Goal: Task Accomplishment & Management: Manage account settings

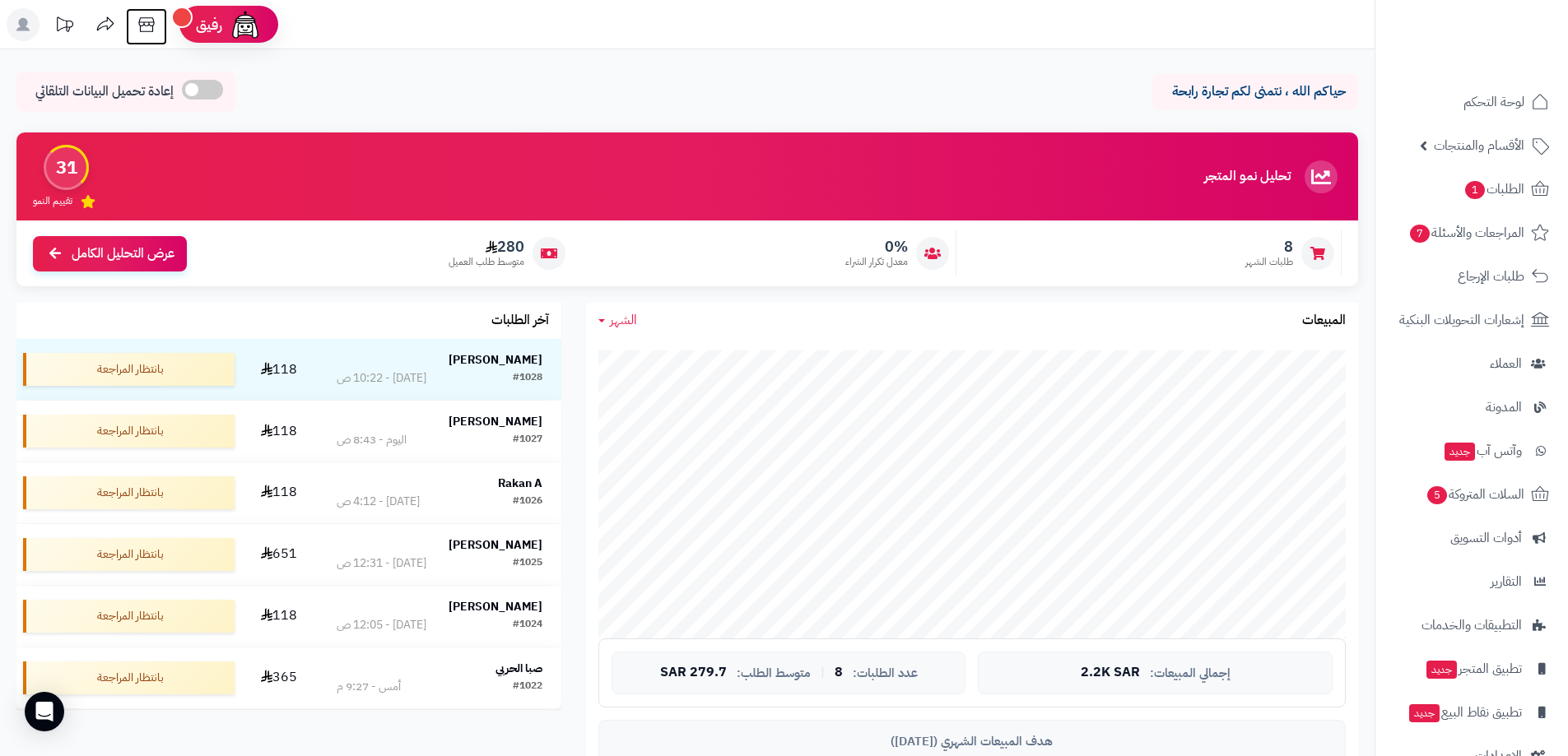
click at [149, 23] on icon at bounding box center [146, 24] width 16 height 15
click at [1490, 108] on span "لوحة التحكم" at bounding box center [1494, 102] width 60 height 23
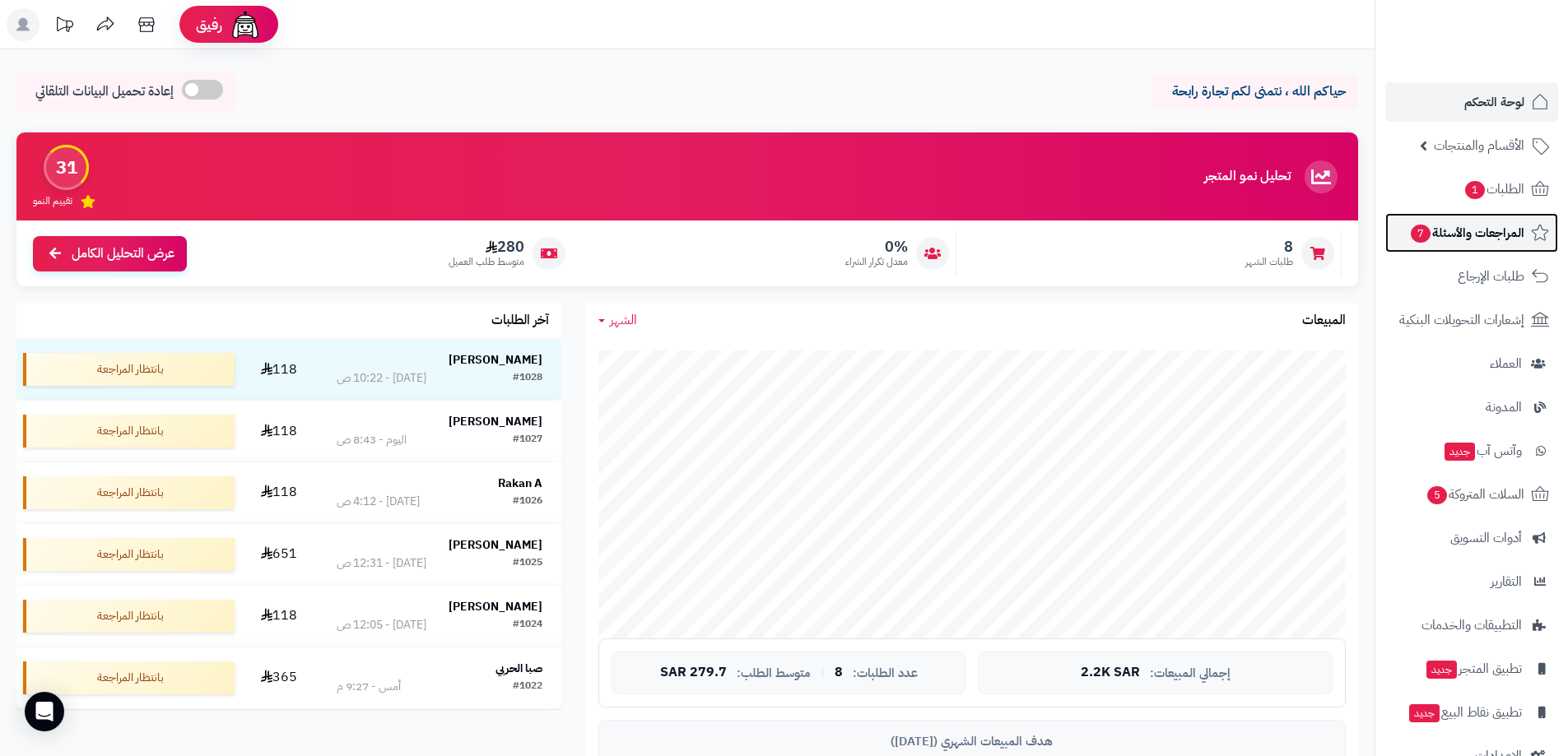
click at [1498, 226] on span "المراجعات والأسئلة 7" at bounding box center [1467, 232] width 115 height 23
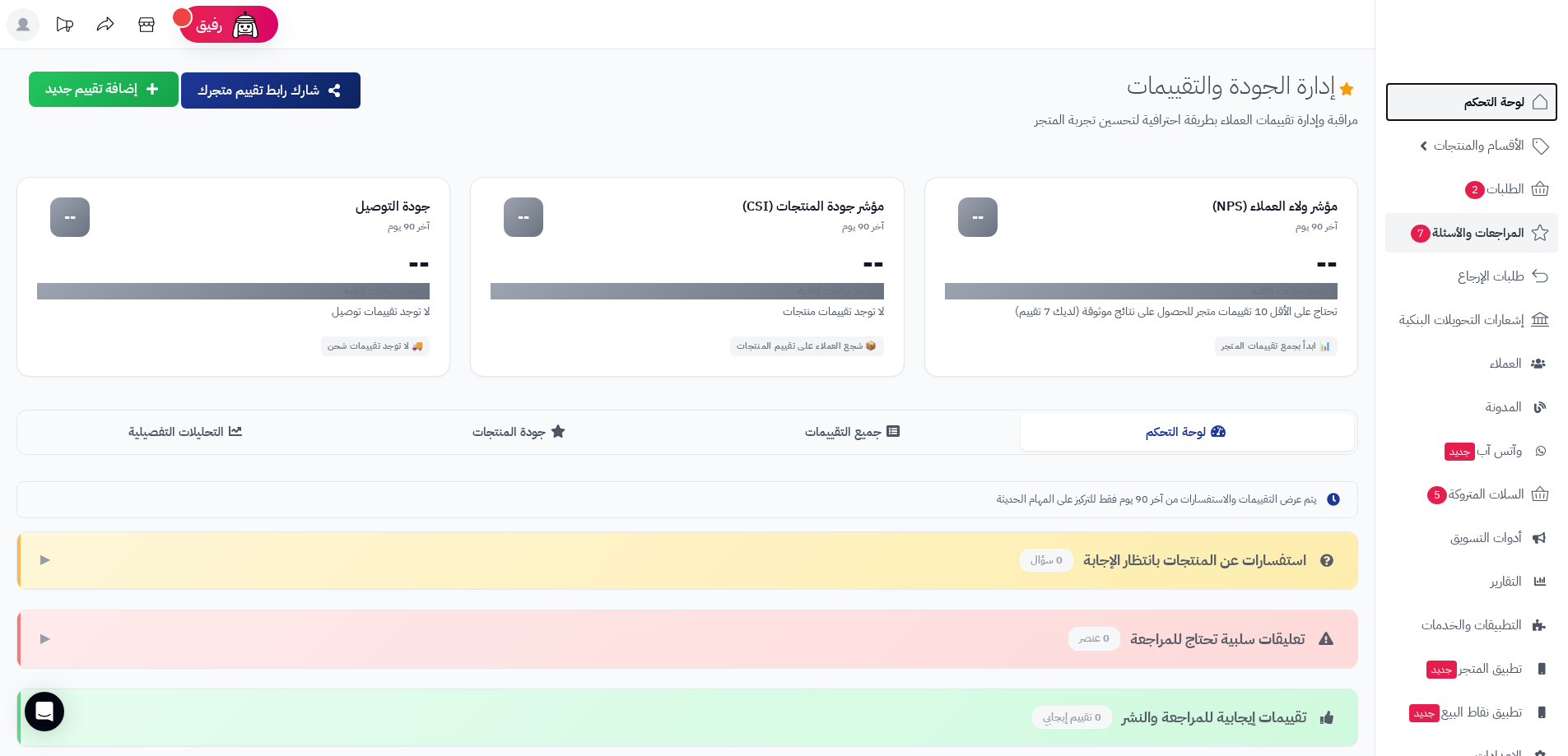
click at [1488, 101] on span "لوحة التحكم" at bounding box center [1494, 102] width 60 height 23
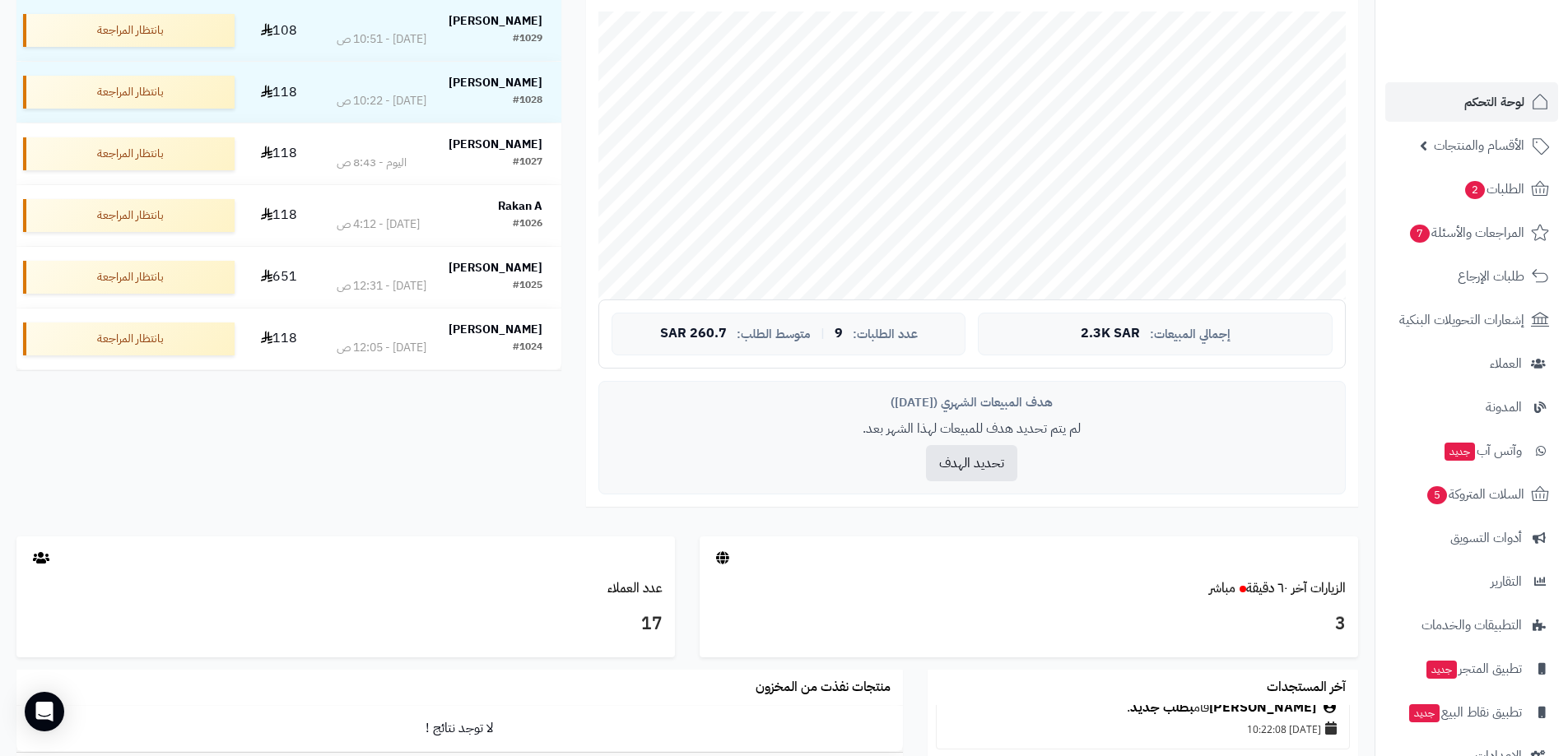
scroll to position [92, 0]
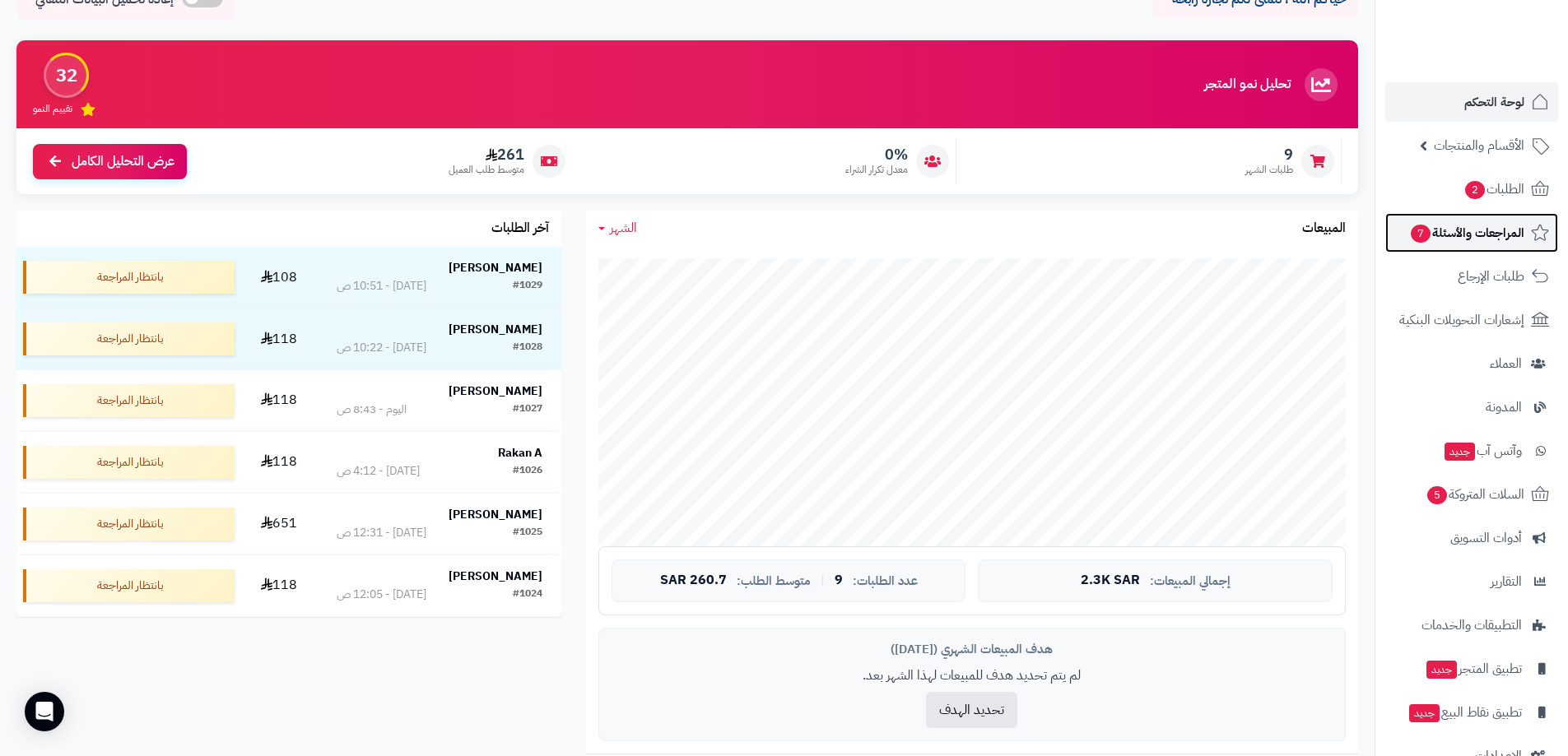
click at [1488, 233] on span "المراجعات والأسئلة 7" at bounding box center [1467, 232] width 115 height 23
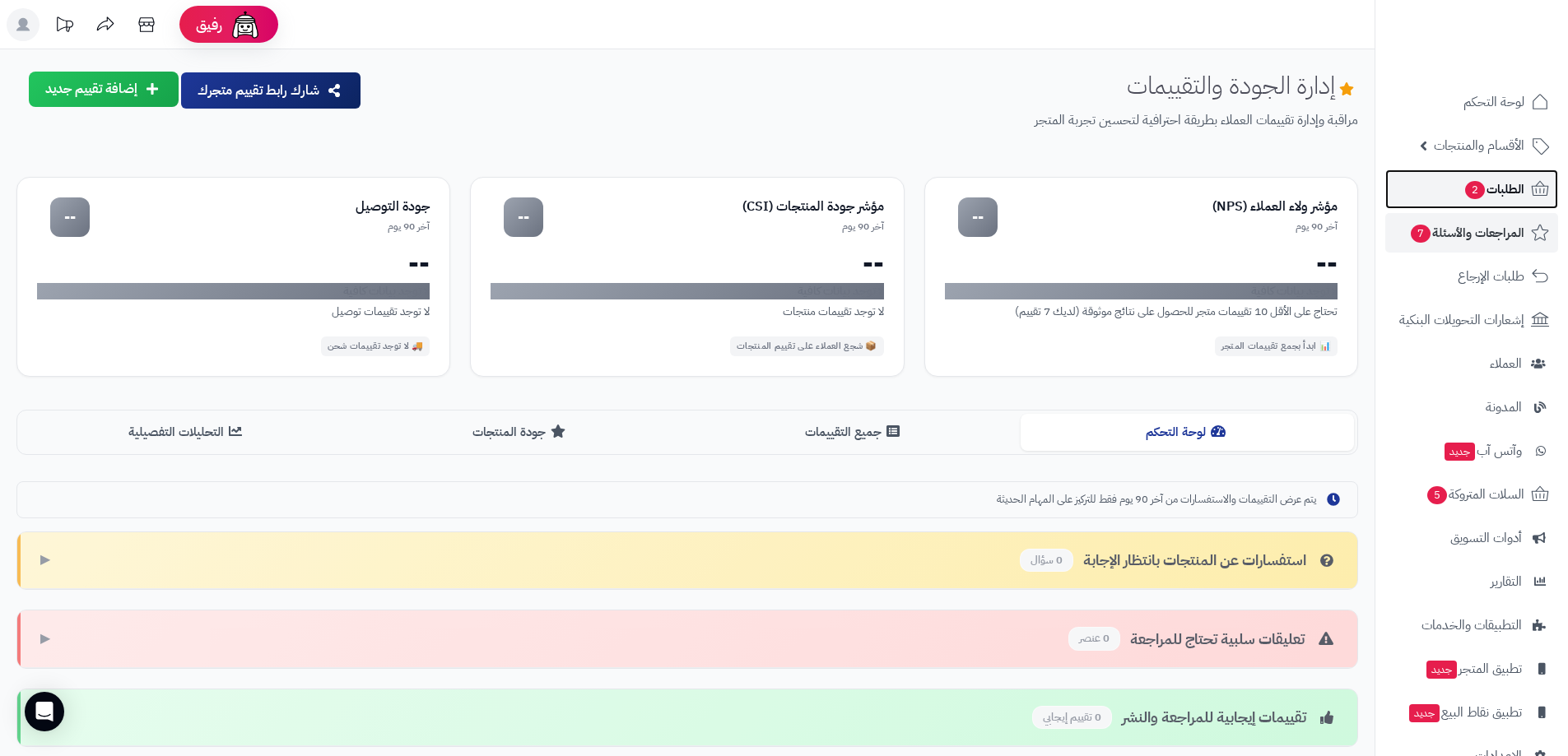
click at [1499, 191] on span "الطلبات 2" at bounding box center [1494, 189] width 61 height 23
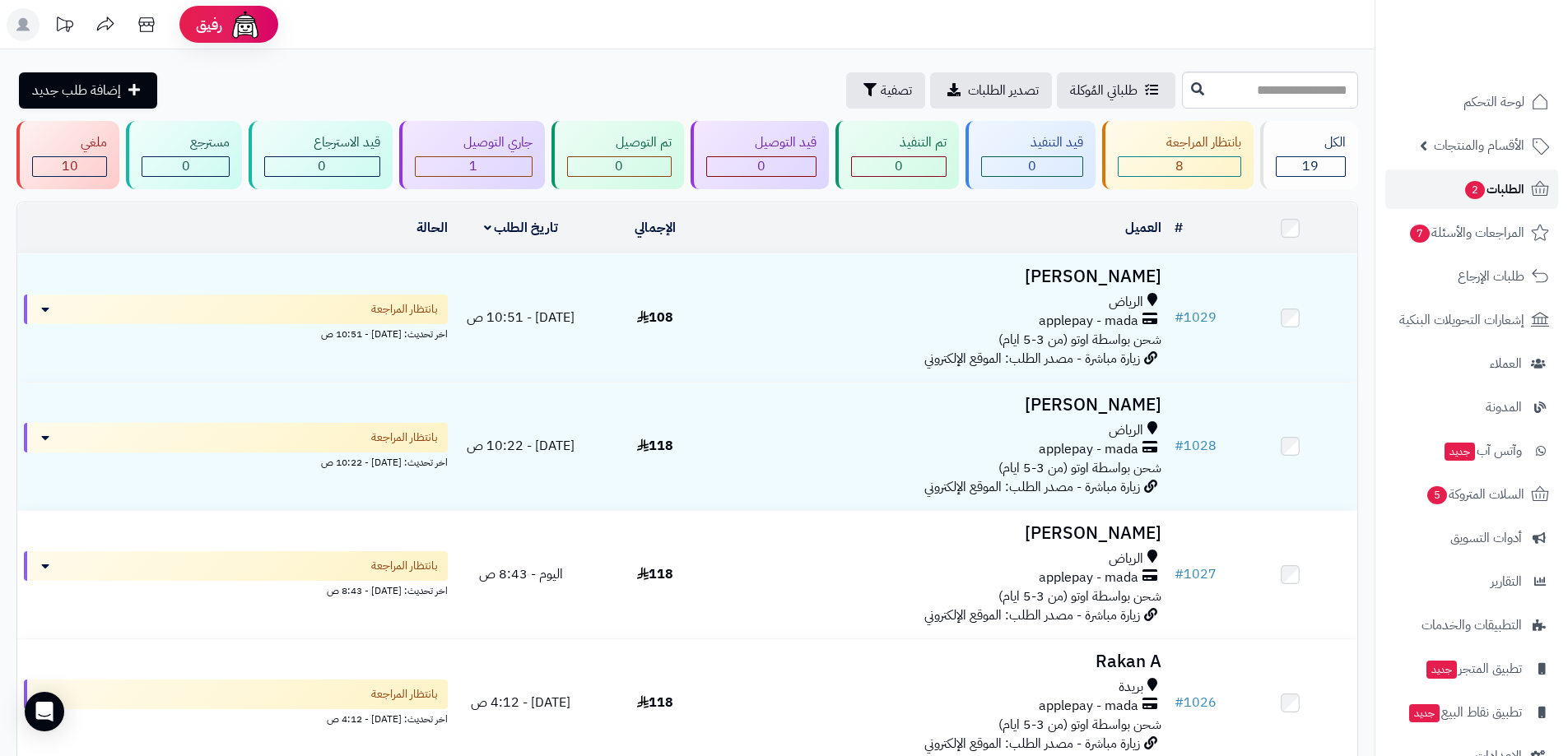
click at [1505, 191] on span "الطلبات 2" at bounding box center [1494, 189] width 61 height 23
click at [1495, 104] on span "لوحة التحكم" at bounding box center [1494, 102] width 60 height 23
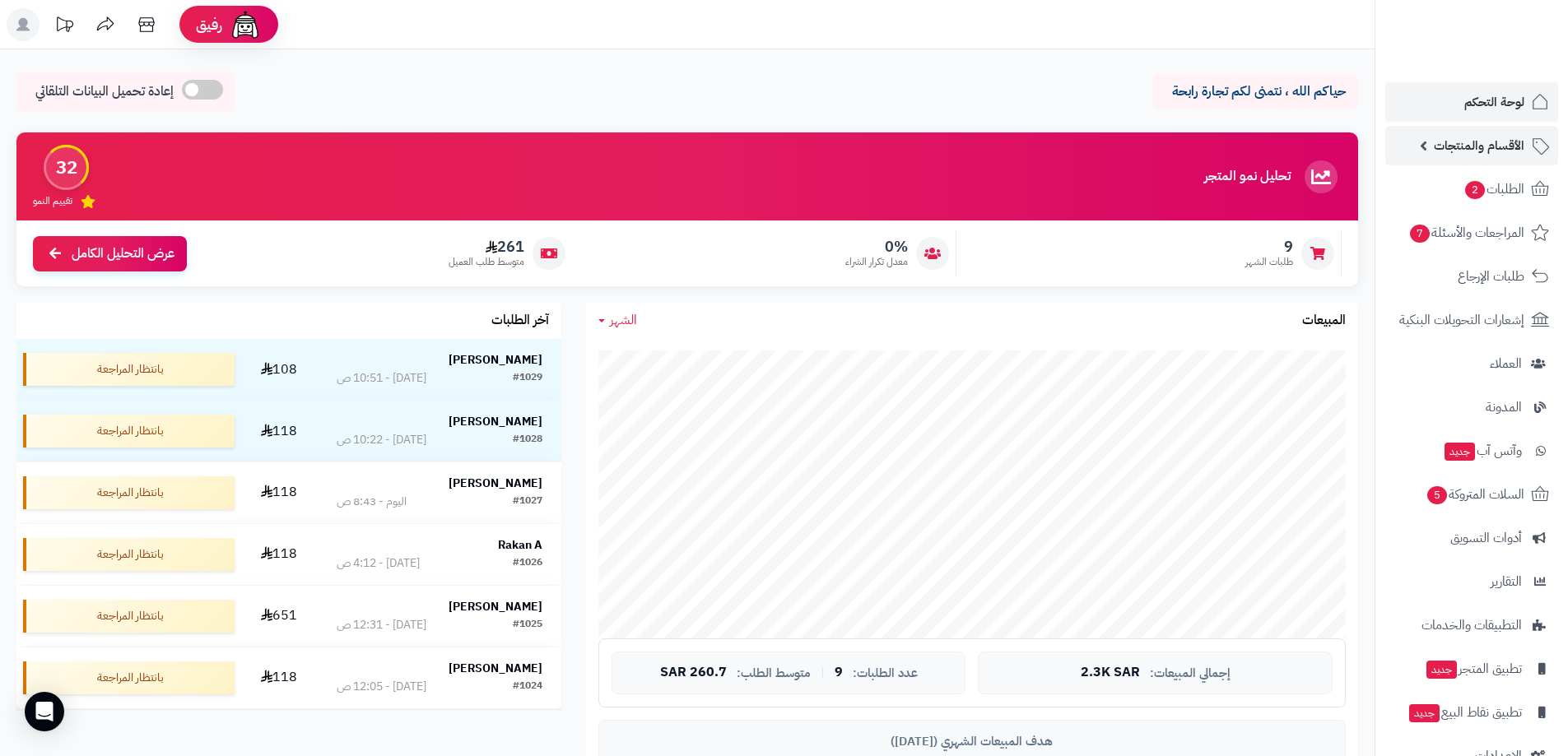
click at [1479, 149] on span "الأقسام والمنتجات" at bounding box center [1479, 145] width 91 height 23
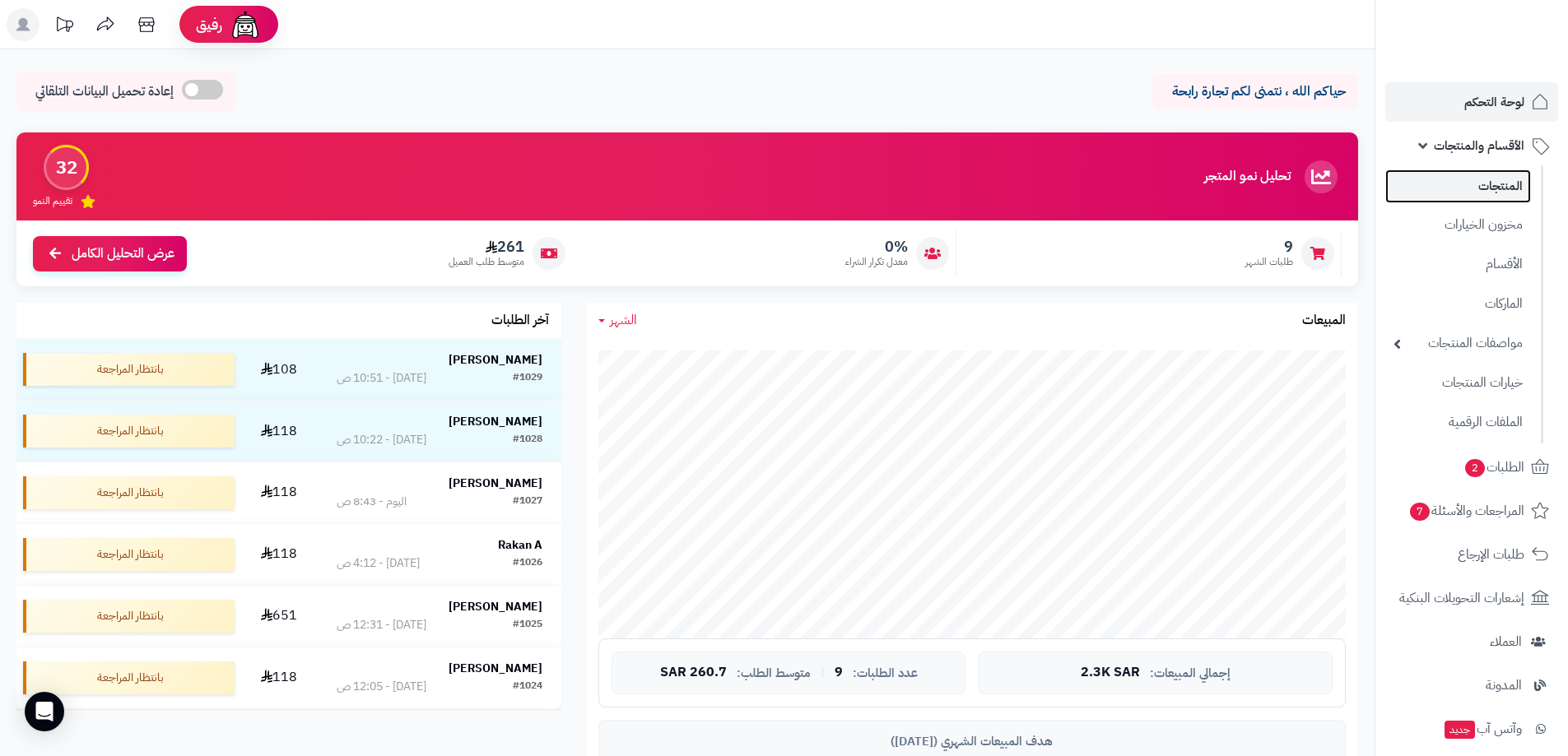
click at [1495, 190] on link "المنتجات" at bounding box center [1458, 186] width 146 height 34
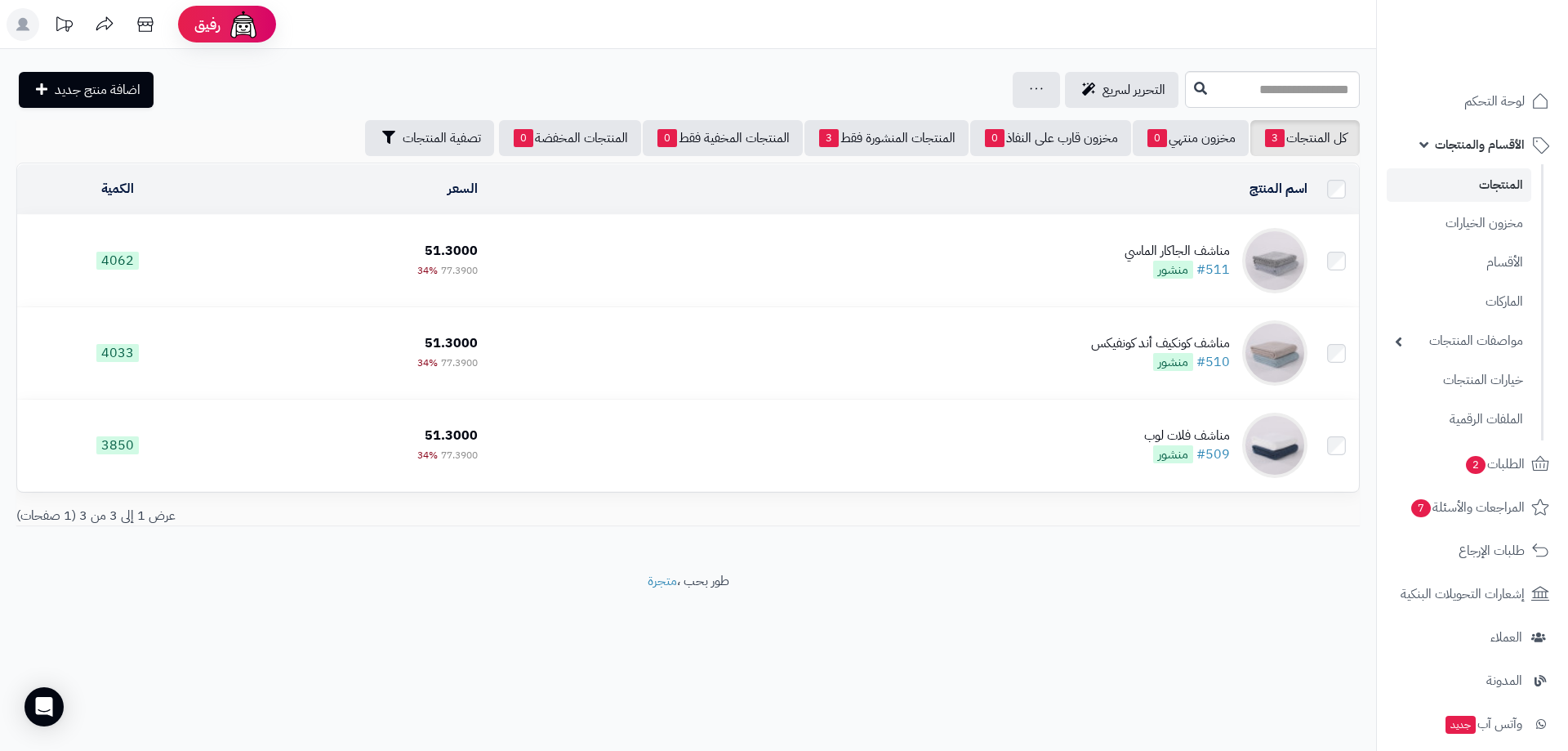
click at [1017, 261] on td "مناشف الجاكار الماسي #511 منشور" at bounding box center [899, 260] width 830 height 91
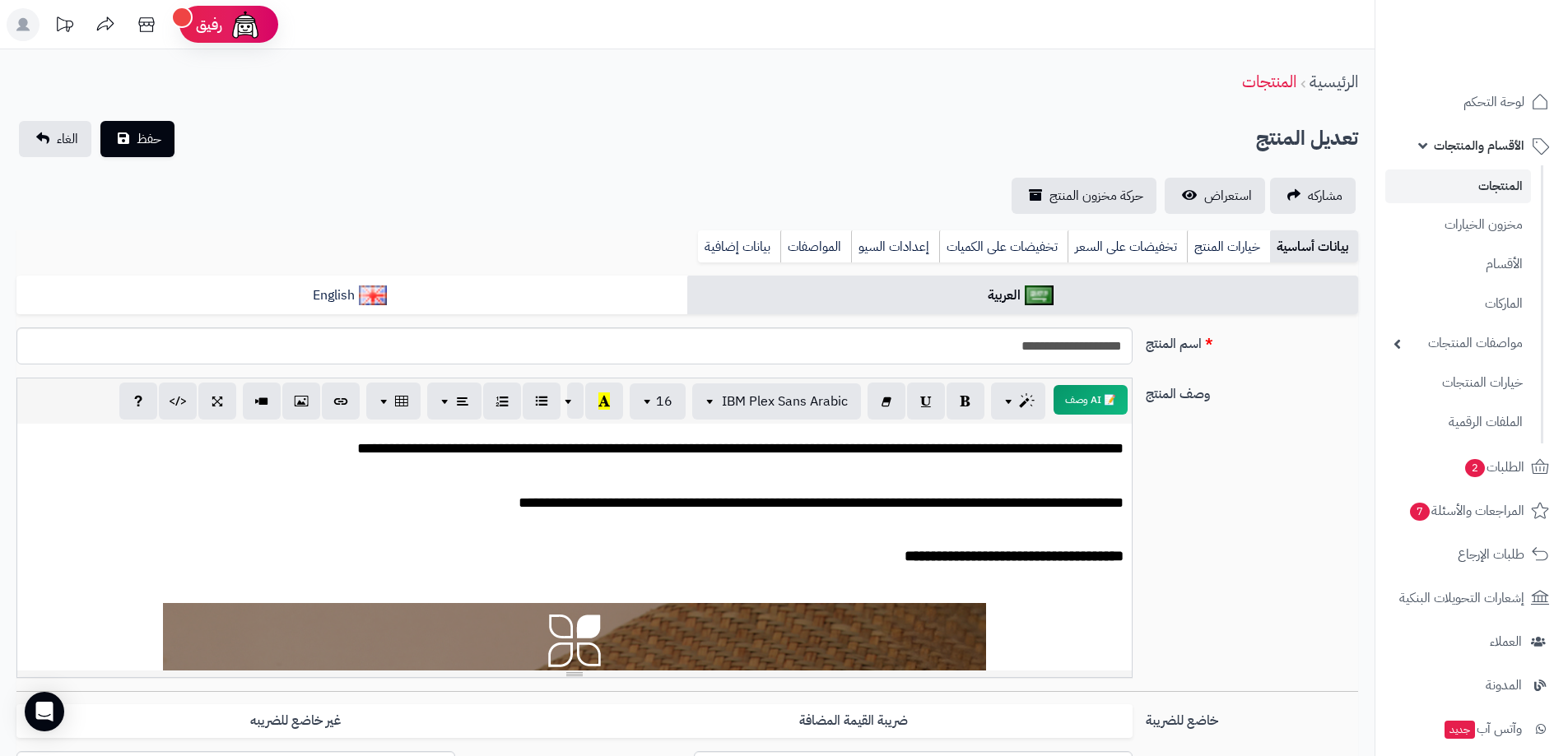
click at [1496, 181] on link "المنتجات" at bounding box center [1458, 186] width 146 height 34
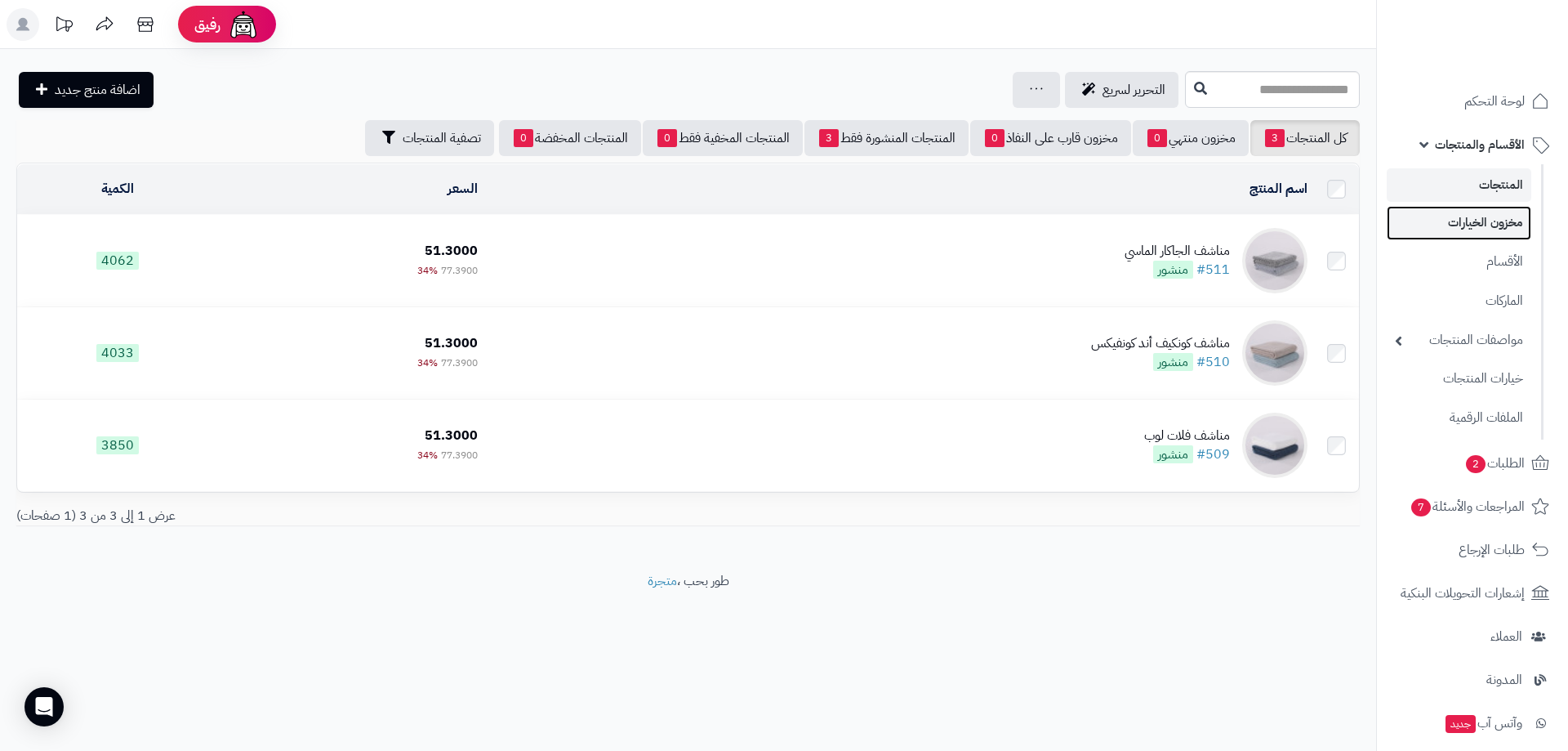
click at [1490, 226] on link "مخزون الخيارات" at bounding box center [1459, 222] width 145 height 34
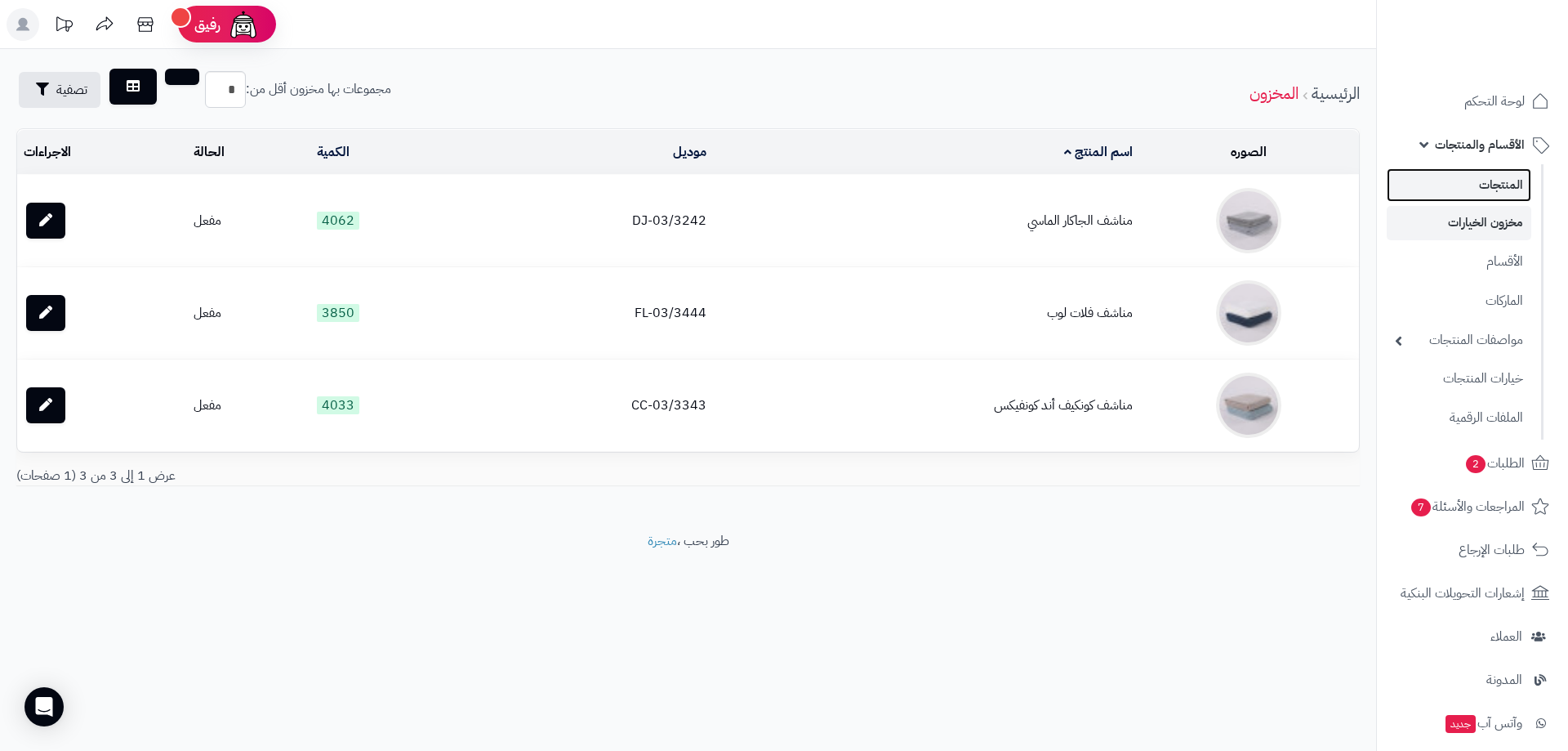
click at [1497, 182] on link "المنتجات" at bounding box center [1459, 185] width 145 height 34
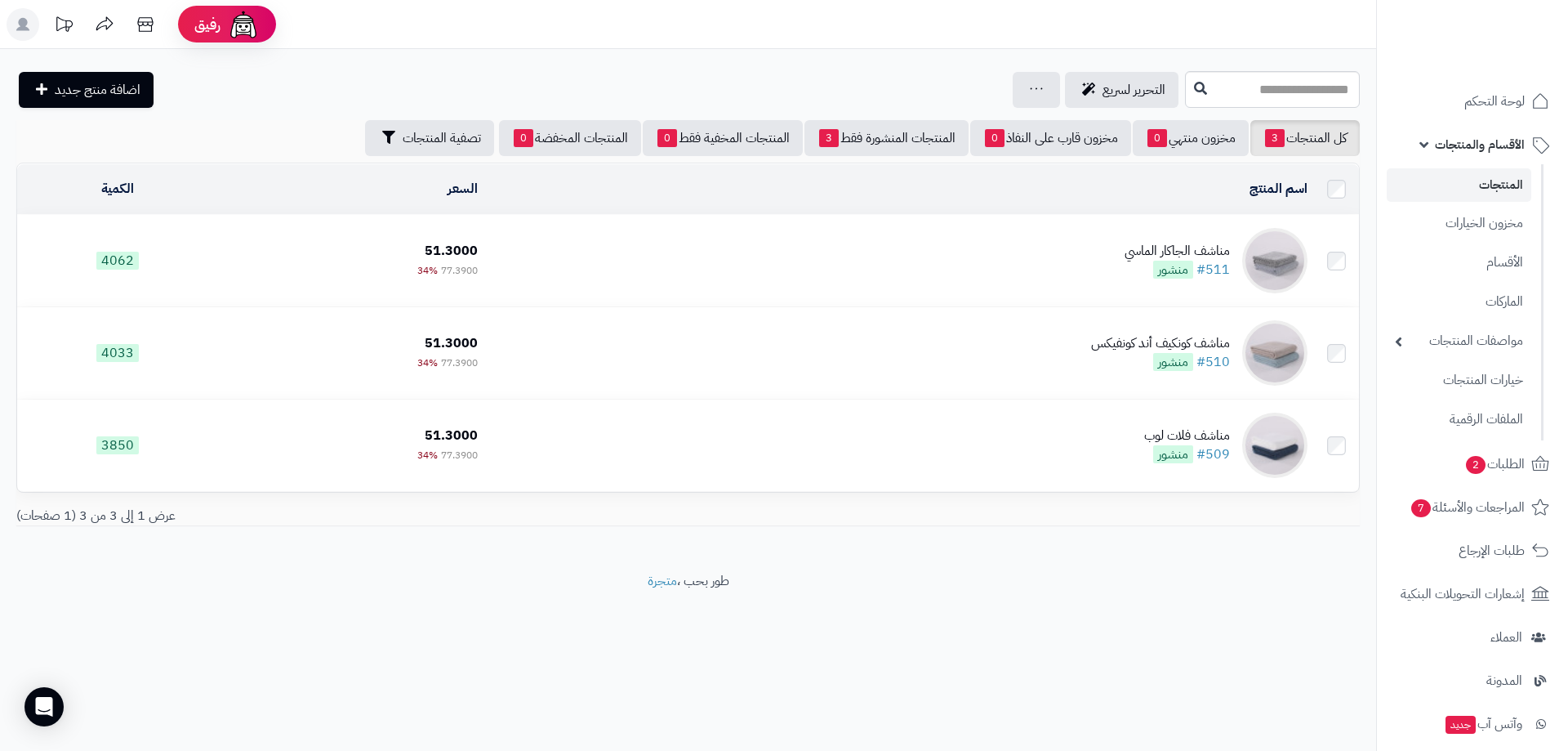
click at [1495, 142] on span "الأقسام والمنتجات" at bounding box center [1479, 144] width 90 height 23
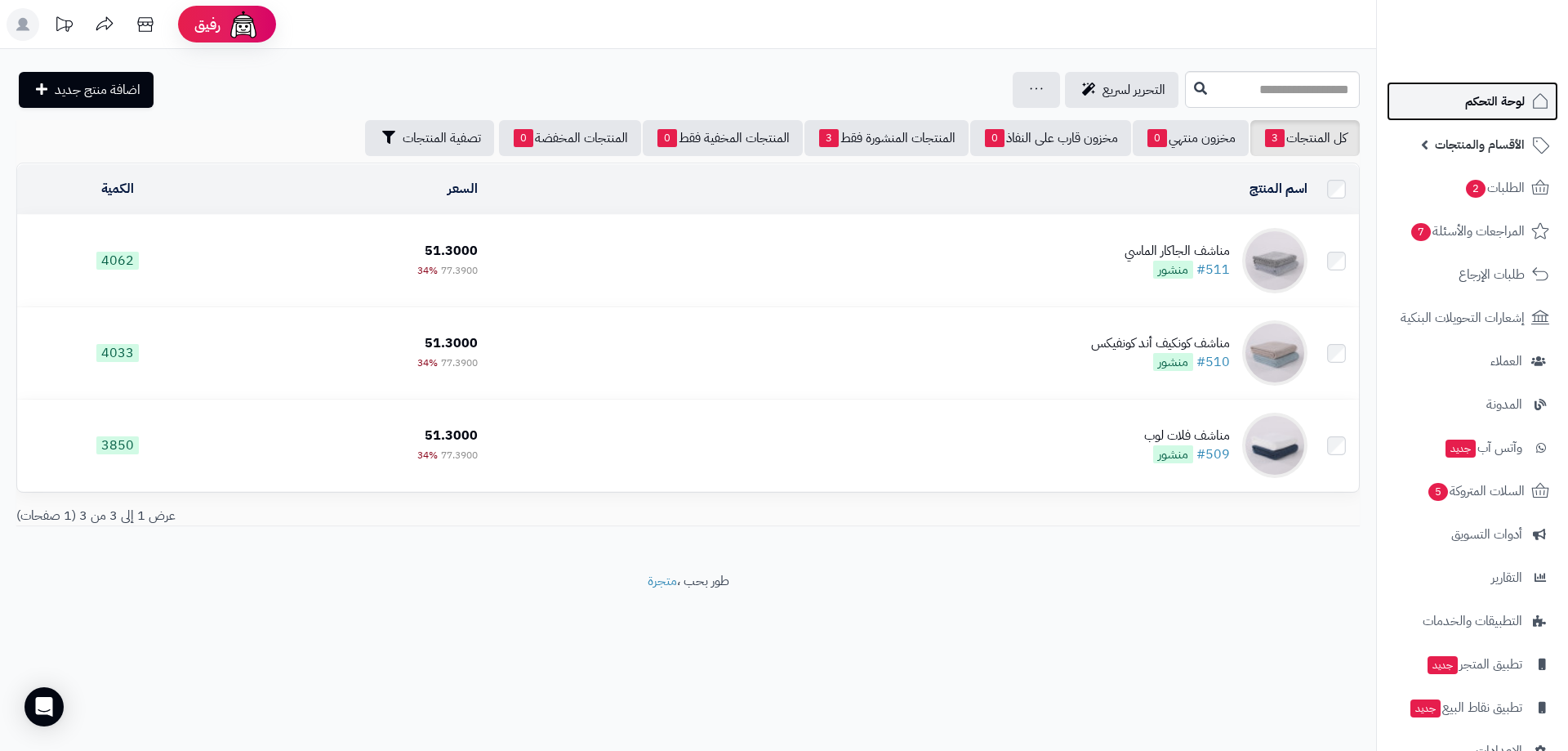
click at [1508, 100] on span "لوحة التحكم" at bounding box center [1494, 102] width 60 height 23
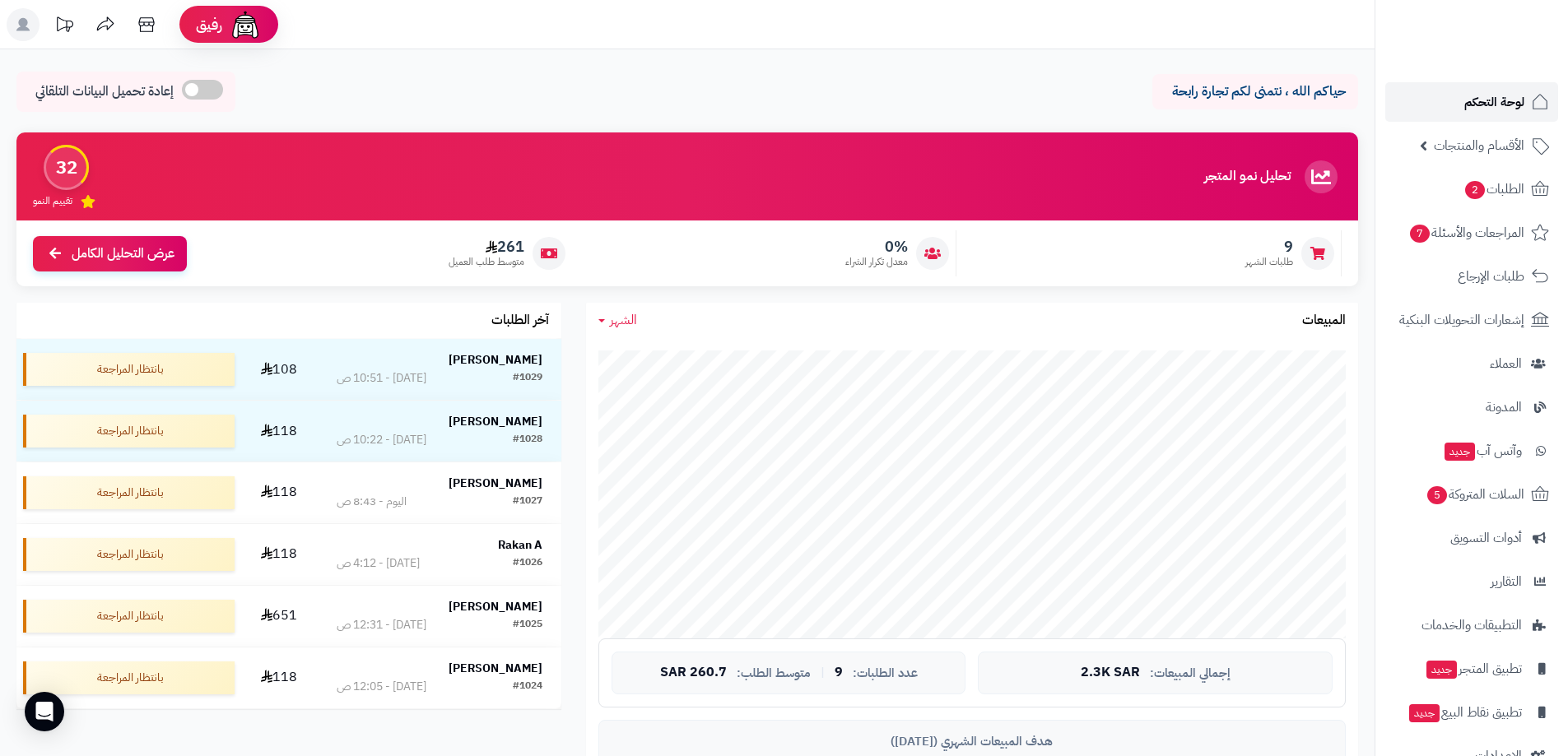
click at [1482, 92] on span "لوحة التحكم" at bounding box center [1494, 102] width 60 height 23
click at [1505, 191] on span "الطلبات" at bounding box center [1504, 189] width 38 height 23
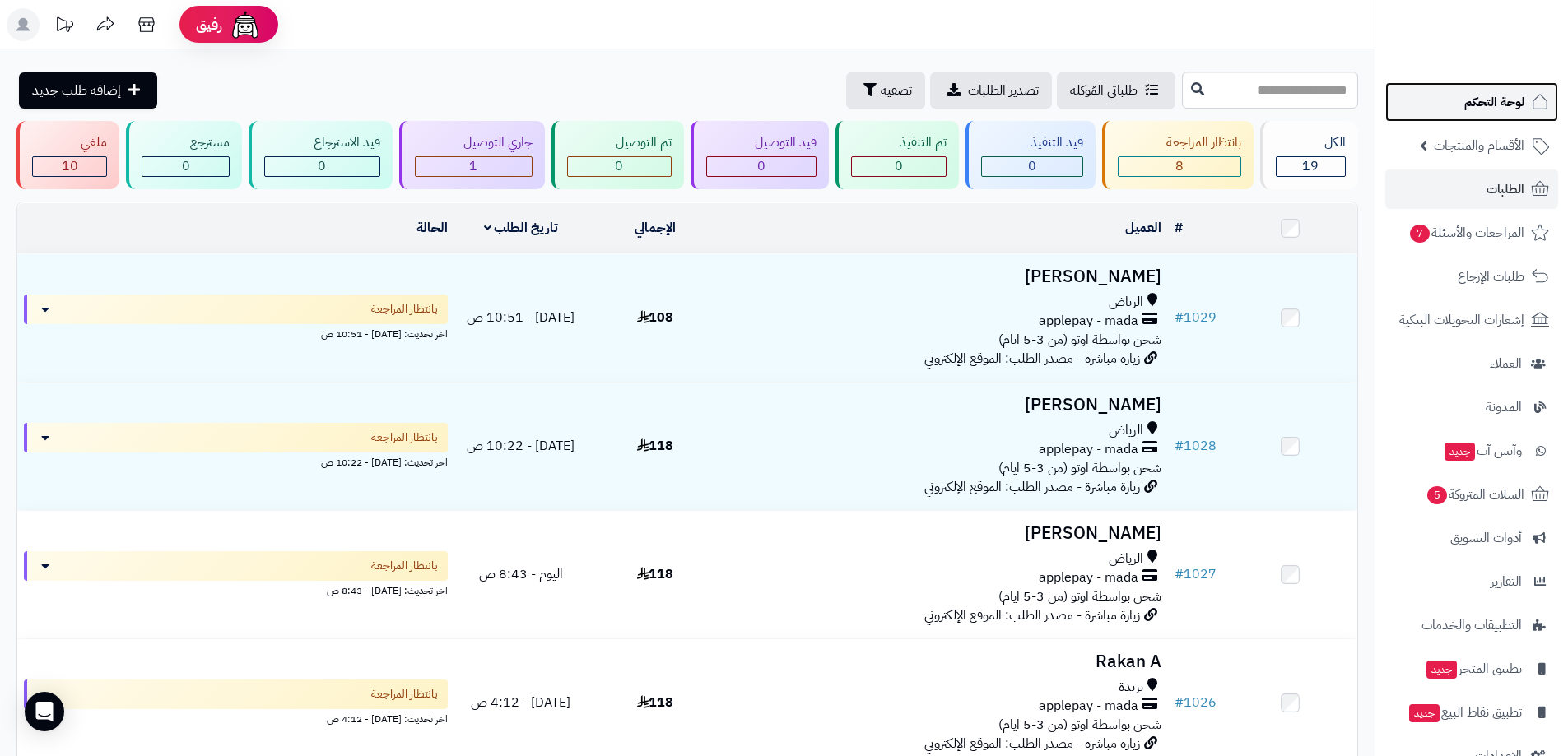
click at [1497, 101] on span "لوحة التحكم" at bounding box center [1494, 102] width 60 height 23
